Goal: Find specific page/section: Find specific page/section

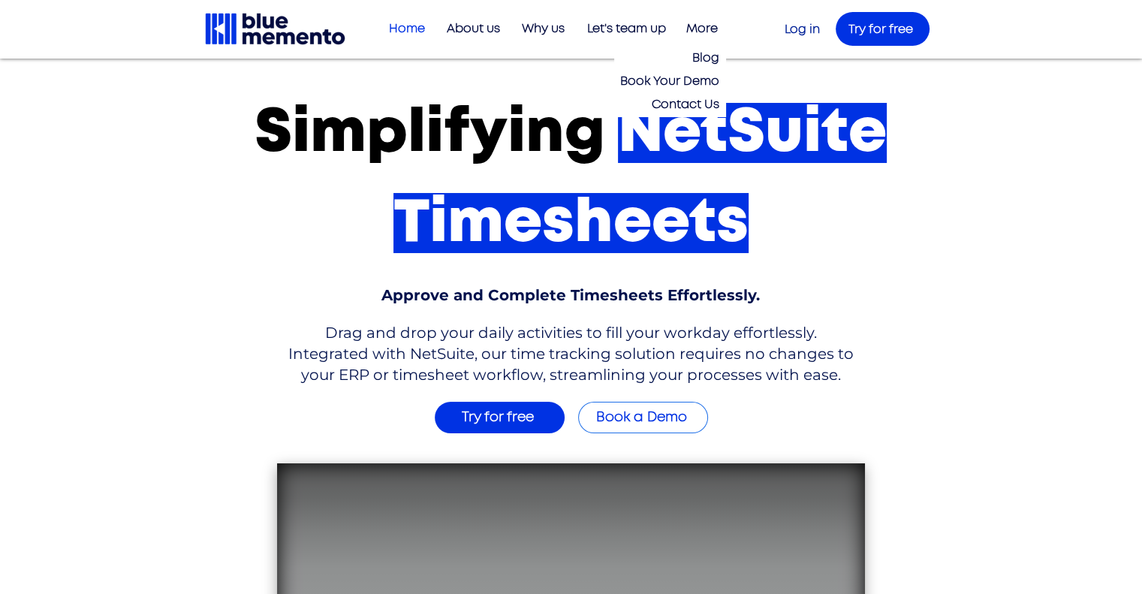
click at [717, 33] on p "More" at bounding box center [701, 29] width 47 height 25
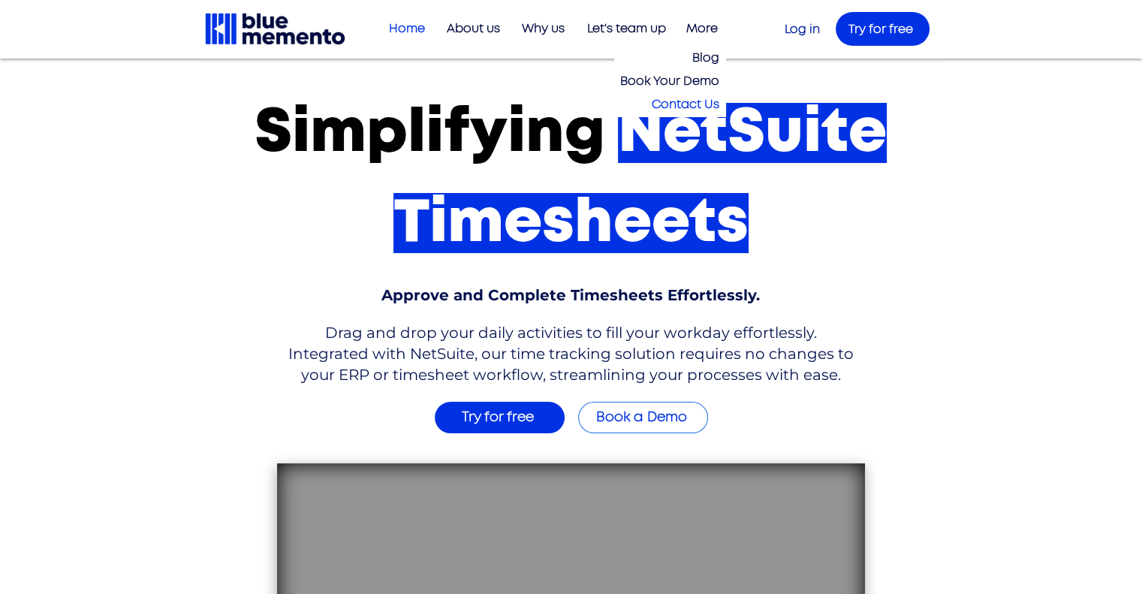
click at [686, 109] on p "Contact Us" at bounding box center [685, 104] width 80 height 23
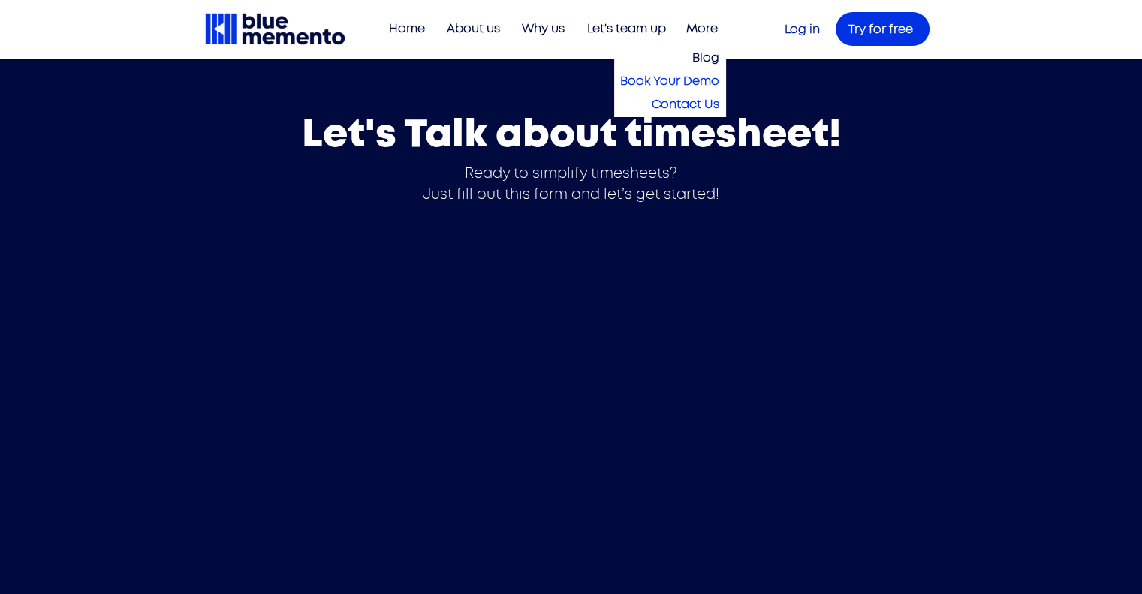
click at [686, 80] on p "Book Your Demo" at bounding box center [669, 81] width 111 height 23
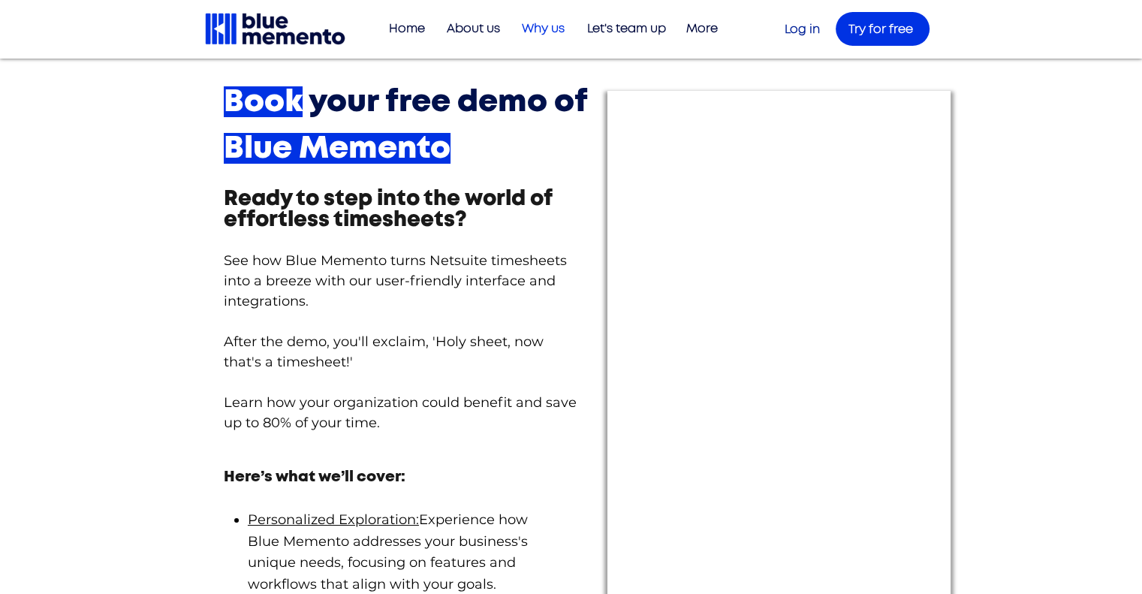
click at [550, 25] on p "Why us" at bounding box center [543, 29] width 58 height 25
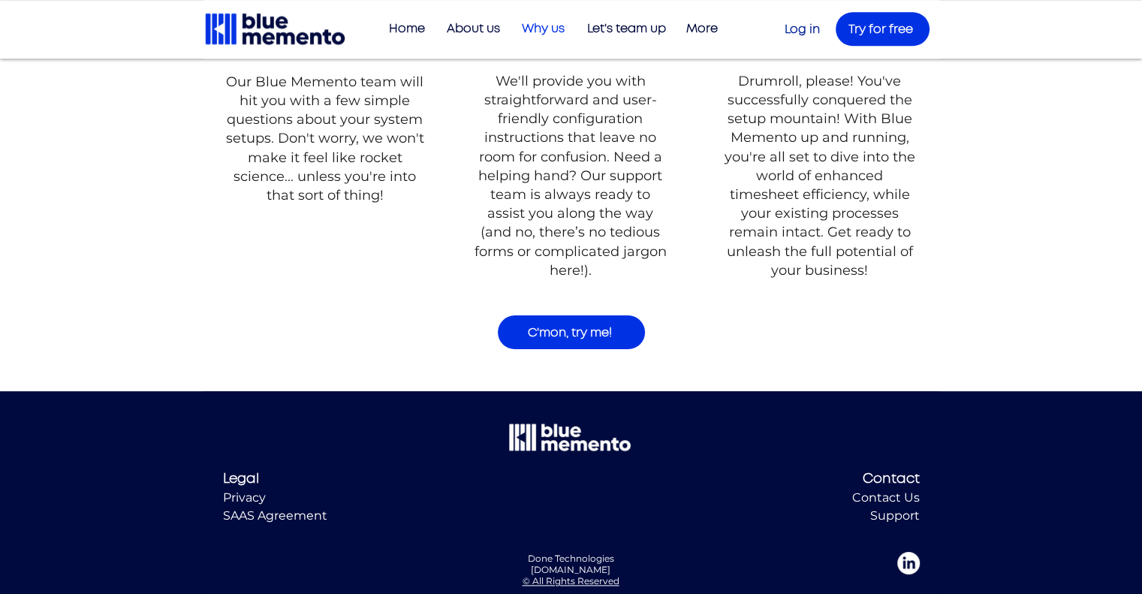
scroll to position [1547, 0]
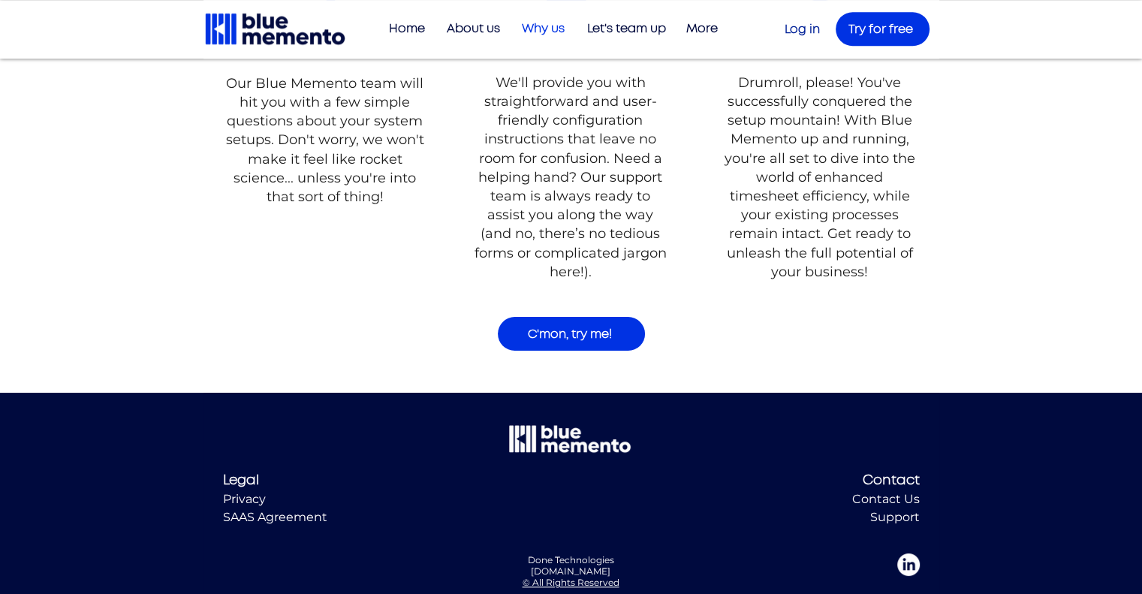
click at [408, 12] on div "Home About us Why us Let's team up Blog Book Your Demo Contact Us More Use tab …" at bounding box center [571, 29] width 1142 height 59
